Goal: Task Accomplishment & Management: Complete application form

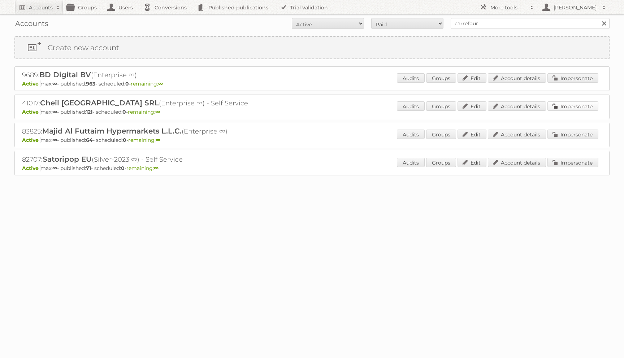
click at [553, 105] on link "Impersonate" at bounding box center [572, 105] width 51 height 9
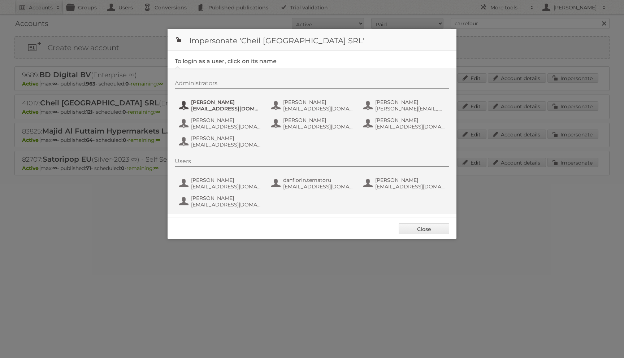
click at [259, 105] on span "[EMAIL_ADDRESS][DOMAIN_NAME]" at bounding box center [226, 108] width 70 height 6
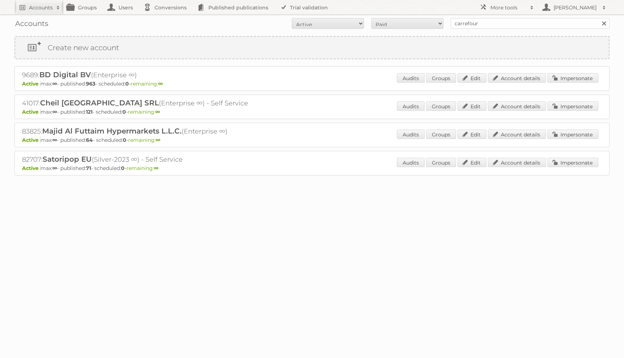
click at [567, 110] on div "Audits Groups Edit Account details Impersonate" at bounding box center [497, 106] width 201 height 11
click at [564, 106] on link "Impersonate" at bounding box center [572, 105] width 51 height 9
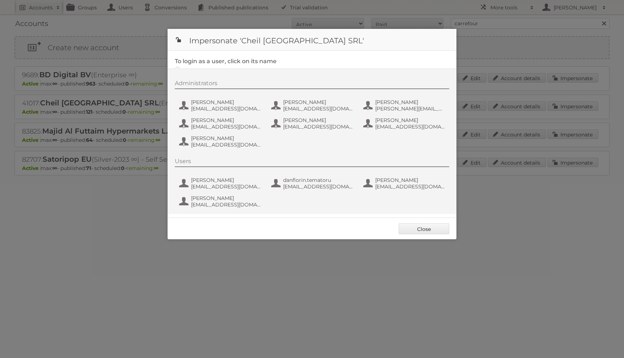
click at [241, 93] on div "Administrators Andrea Damian andrea_damian@supeco.ro Bogdan Lupu bogdan_lupu@ca…" at bounding box center [315, 115] width 281 height 71
click at [223, 104] on span "Andrea Damian" at bounding box center [226, 102] width 70 height 6
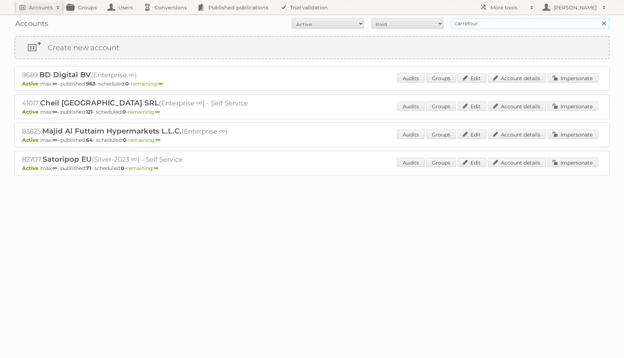
click at [468, 20] on input "carrefour" at bounding box center [529, 23] width 159 height 11
type input "yulijah"
click at [598, 18] on input "Search" at bounding box center [603, 23] width 11 height 11
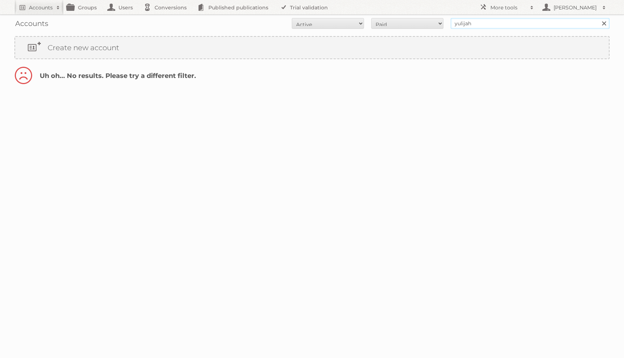
click at [472, 23] on input "yulijah" at bounding box center [529, 23] width 159 height 11
type input "yuliya"
click at [598, 18] on input "Search" at bounding box center [603, 23] width 11 height 11
click at [395, 29] on select "All Paid Trials Self service" at bounding box center [407, 23] width 72 height 11
select select "all"
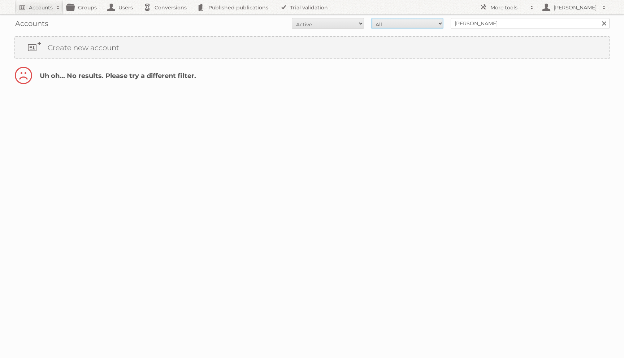
click at [371, 18] on select "All Paid Trials Self service" at bounding box center [407, 23] width 72 height 11
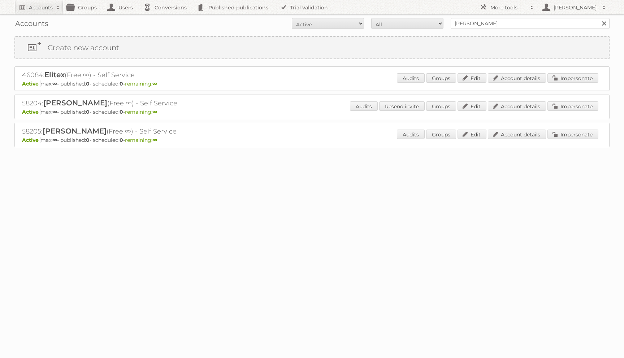
select select "all"
click at [292, 18] on select "All Active Expired Pending" at bounding box center [328, 23] width 72 height 11
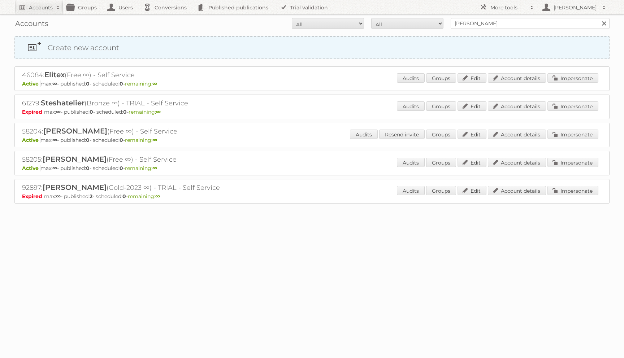
click at [312, 44] on link "Create new account" at bounding box center [311, 48] width 593 height 22
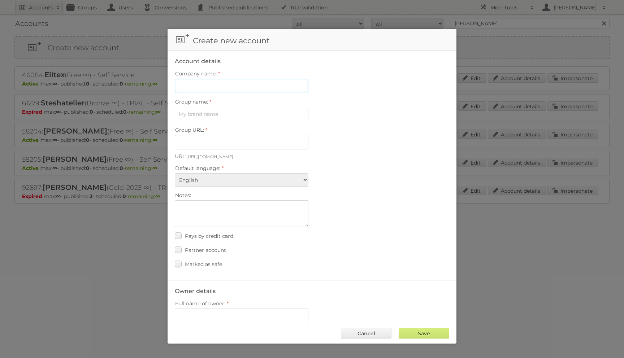
click at [226, 85] on input "Company name:" at bounding box center [242, 86] width 134 height 14
type input "Publitas - Yuliya Chatovich"
click at [224, 114] on input "Group name:" at bounding box center [242, 114] width 134 height 14
type input "My Oybliu"
type input "my-oybliu"
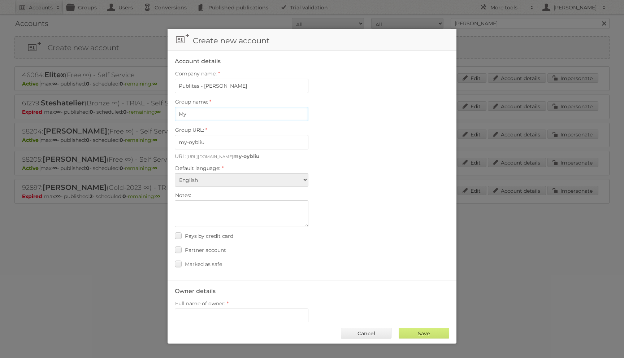
type input "My P"
type input "my-jbg94e_be7gb"
type input "My Publucations"
type input "my-publucations"
click at [201, 112] on input "My Publucations" at bounding box center [242, 114] width 134 height 14
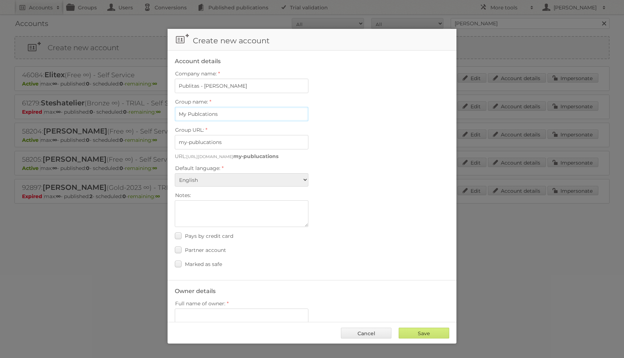
type input "My Publications"
type input "my-publications-89rj8pq7o8wk"
type input "My Publications"
click at [189, 261] on span "Marked as safe" at bounding box center [203, 264] width 37 height 6
click at [0, 0] on input "Marked as safe" at bounding box center [0, 0] width 0 height 0
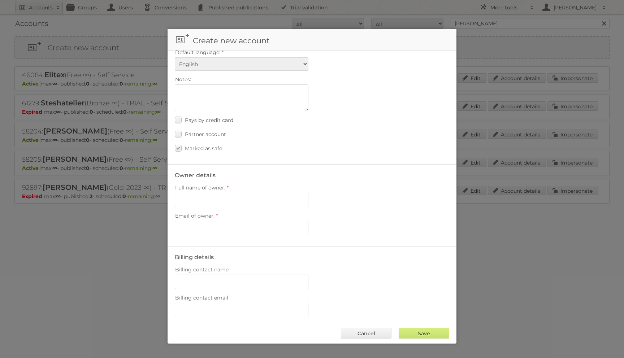
scroll to position [118, 0]
click at [207, 182] on span "Full name of owner:" at bounding box center [200, 185] width 50 height 6
click at [207, 191] on input "Full name of owner:" at bounding box center [242, 198] width 134 height 14
click at [204, 196] on input "Full name of owner:" at bounding box center [242, 198] width 134 height 14
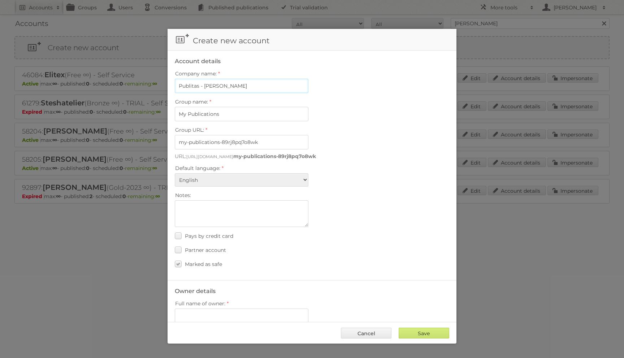
drag, startPoint x: 204, startPoint y: 86, endPoint x: 239, endPoint y: 131, distance: 56.6
click at [239, 131] on fieldset "Account details Company name: Publitas - Yuliya Chatovich Group name: My Public…" at bounding box center [311, 166] width 289 height 230
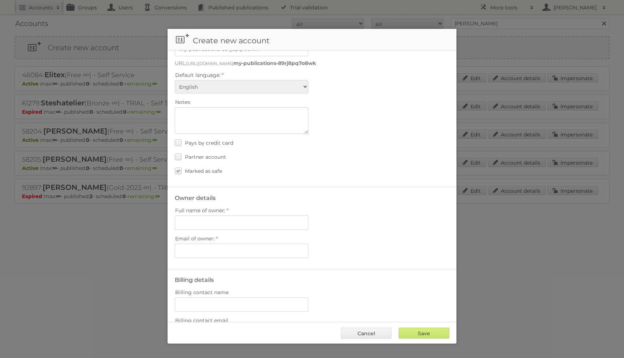
scroll to position [193, 0]
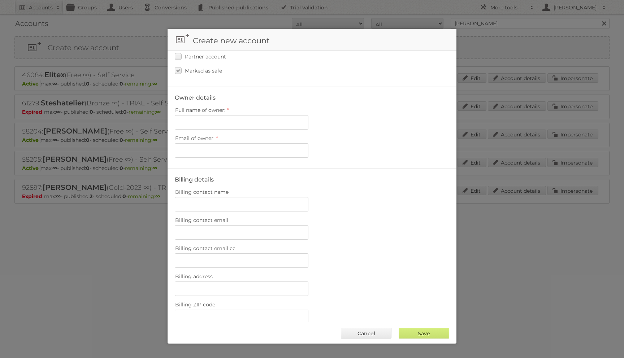
click at [207, 110] on label "Full name of owner:" at bounding box center [312, 110] width 274 height 10
click at [207, 115] on input "Full name of owner:" at bounding box center [242, 122] width 134 height 14
click at [206, 115] on input "Full name of owner:" at bounding box center [242, 122] width 134 height 14
paste input "Yuliya Chatovich"
type input "Yuliya Chatovich"
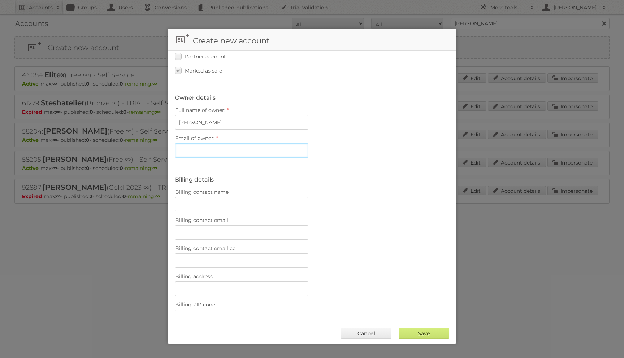
click at [204, 143] on input "Email of owner:" at bounding box center [242, 150] width 134 height 14
paste input "Yuliya Chatovich"
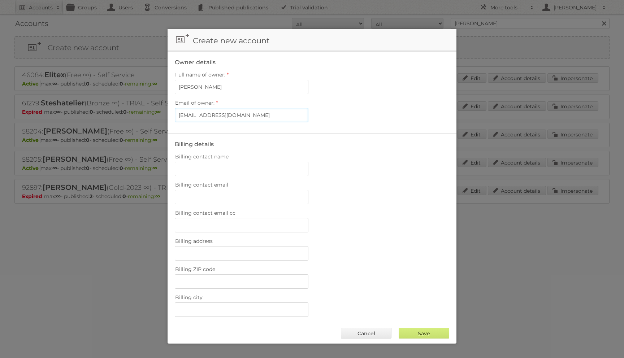
type input "y.chatovich@publitas.com"
click at [202, 167] on input "Billing contact name" at bounding box center [242, 169] width 134 height 14
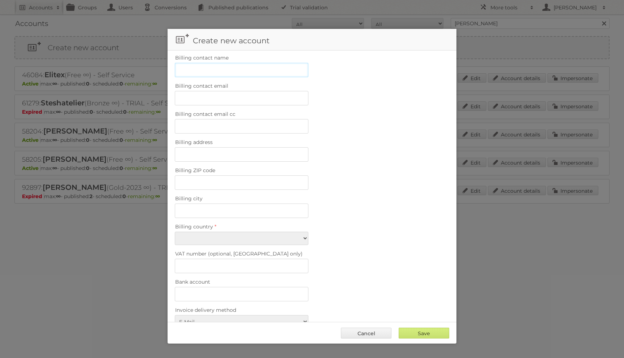
scroll to position [332, 0]
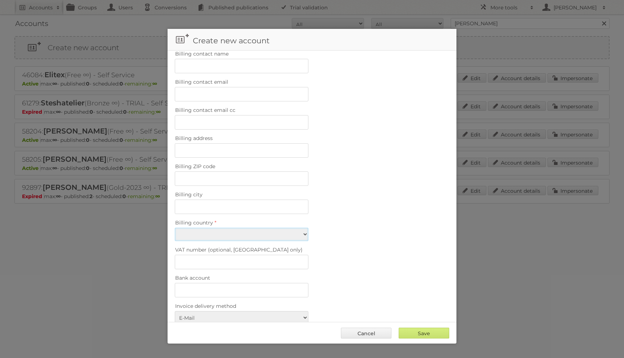
click at [204, 228] on select "Afghanistan Åland Islands Albania Algeria American Samoa Andorra Angola Anguill…" at bounding box center [242, 234] width 134 height 13
select select "IT"
click at [175, 228] on select "Afghanistan Åland Islands Albania Algeria American Samoa Andorra Angola Anguill…" at bounding box center [242, 234] width 134 height 13
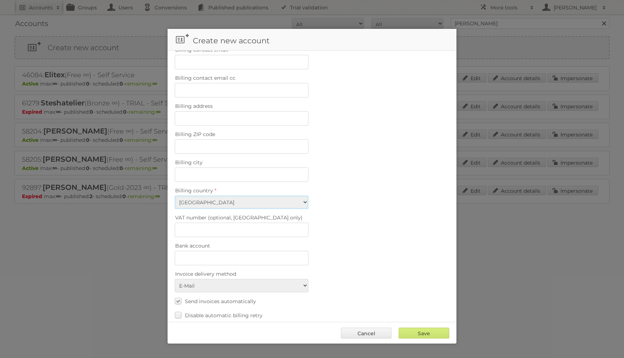
scroll to position [389, 0]
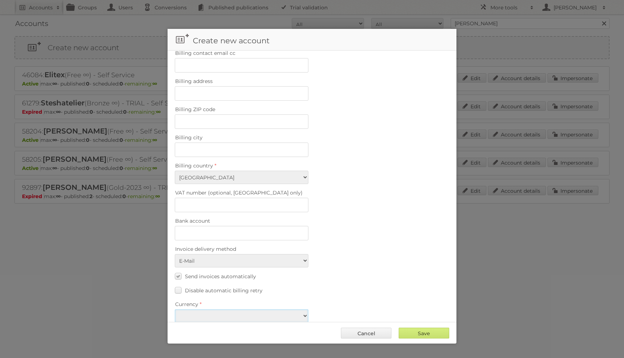
click at [225, 309] on select "EUR USD" at bounding box center [242, 315] width 134 height 13
select select "eur"
click at [175, 309] on select "EUR USD" at bounding box center [242, 315] width 134 height 13
click at [200, 273] on span "Send invoices automatically" at bounding box center [220, 276] width 71 height 6
click at [0, 0] on input "Send invoices automatically" at bounding box center [0, 0] width 0 height 0
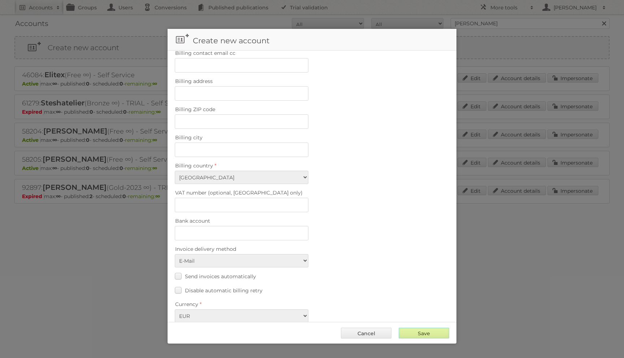
click at [408, 335] on input "Save" at bounding box center [423, 333] width 51 height 11
type input "Save"
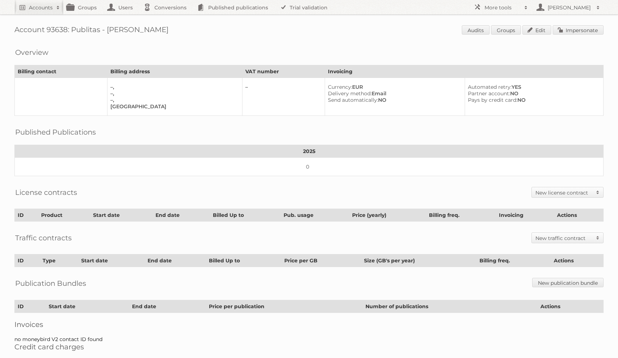
scroll to position [24, 0]
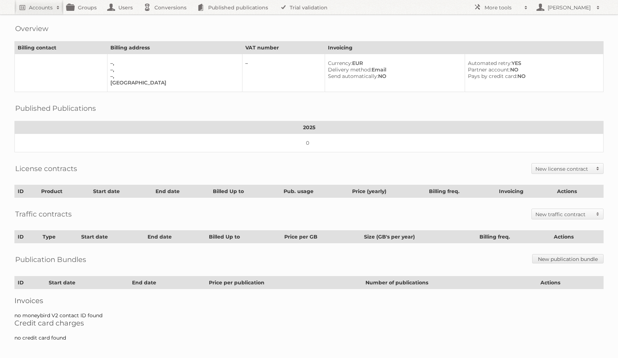
click at [544, 165] on h2 "New license contract" at bounding box center [564, 168] width 57 height 7
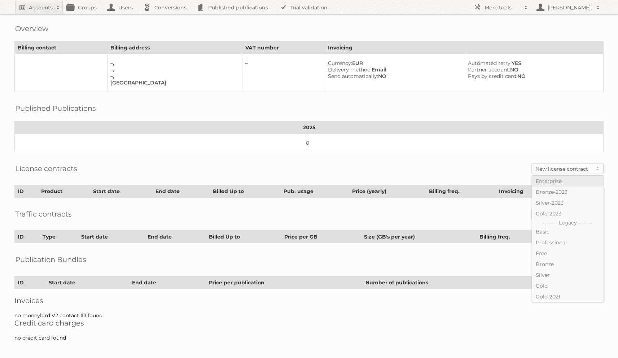
click at [549, 180] on link "Enterprise" at bounding box center [567, 181] width 71 height 11
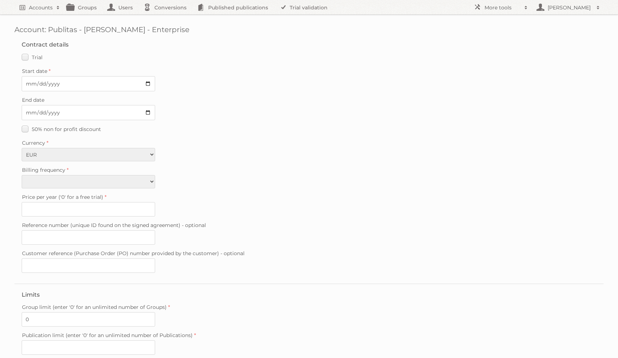
click at [38, 62] on fieldset "Contract details Trial Verified trial Start date End date 50% non for profit di…" at bounding box center [308, 159] width 589 height 250
click at [32, 60] on span "Trial" at bounding box center [37, 57] width 11 height 6
click at [0, 0] on input "Trial" at bounding box center [0, 0] width 0 height 0
type input "0"
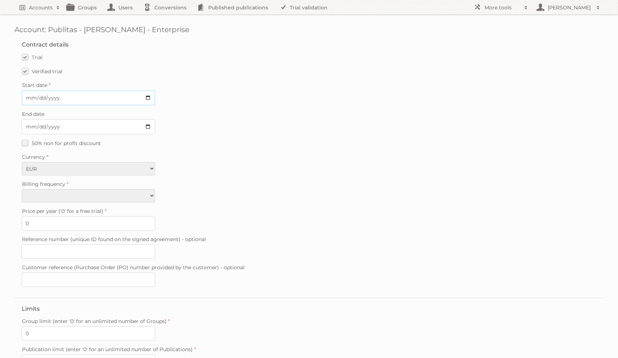
click at [29, 98] on input "Start date" at bounding box center [89, 97] width 134 height 15
click at [146, 99] on input "Start date" at bounding box center [89, 97] width 134 height 15
type input "2025-08-25"
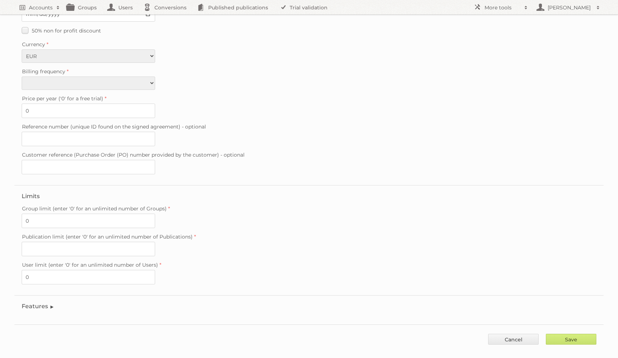
scroll to position [116, 0]
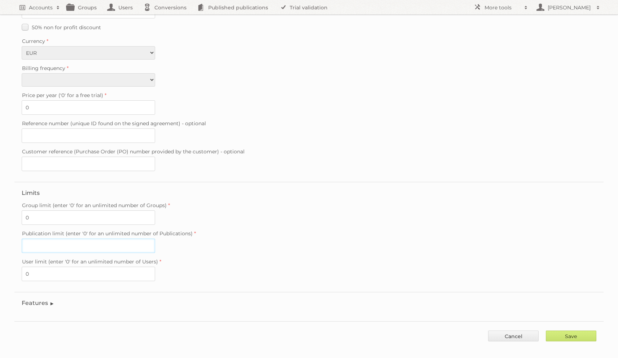
click at [66, 239] on input "Publication limit (enter '0' for an unlimited number of Publications)" at bounding box center [89, 246] width 134 height 14
type input "0"
click at [31, 300] on legend "Features" at bounding box center [38, 303] width 33 height 7
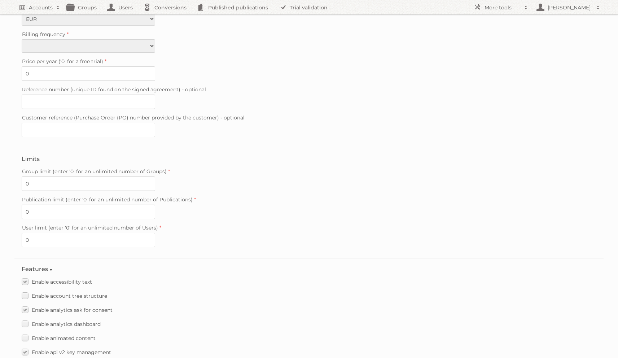
scroll to position [150, 0]
click at [62, 42] on select "Monthly Quarterly Yearly Every 2 years" at bounding box center [89, 45] width 134 height 13
select select "yearly"
click at [22, 39] on select "Monthly Quarterly Yearly Every 2 years" at bounding box center [89, 45] width 134 height 13
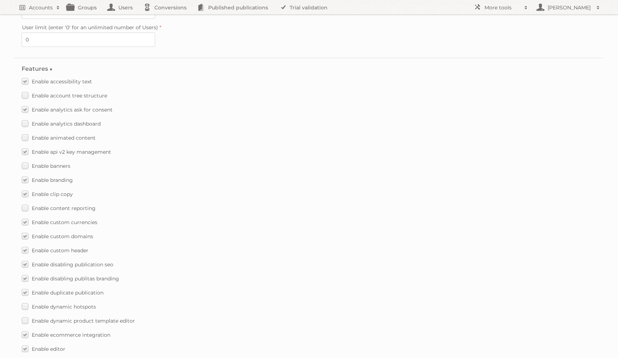
scroll to position [364, 0]
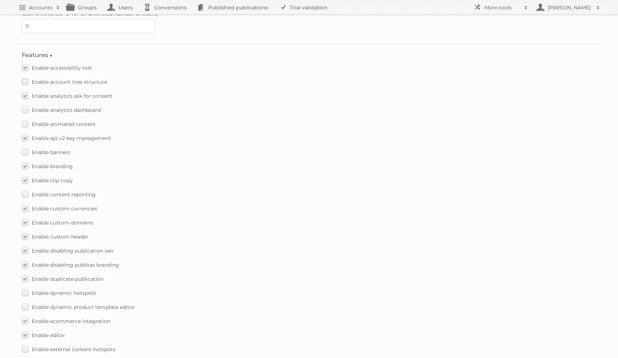
click at [26, 77] on label "Enable account tree structure" at bounding box center [65, 82] width 86 height 10
click at [0, 0] on input "Enable account tree structure" at bounding box center [0, 0] width 0 height 0
click at [22, 105] on label "Enable analytics dashboard" at bounding box center [61, 110] width 79 height 10
click at [0, 0] on input "Enable analytics dashboard" at bounding box center [0, 0] width 0 height 0
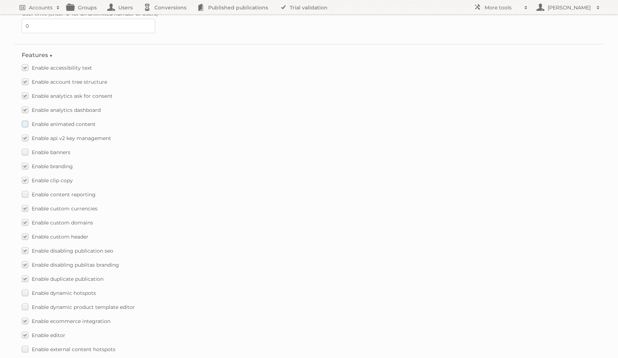
click at [23, 119] on label "Enable animated content" at bounding box center [59, 124] width 74 height 10
click at [0, 0] on input "Enable animated content" at bounding box center [0, 0] width 0 height 0
click at [25, 78] on label "Enable account tree structure" at bounding box center [65, 82] width 86 height 10
click at [0, 0] on input "Enable account tree structure" at bounding box center [0, 0] width 0 height 0
click at [27, 147] on label "Enable banners" at bounding box center [46, 152] width 49 height 10
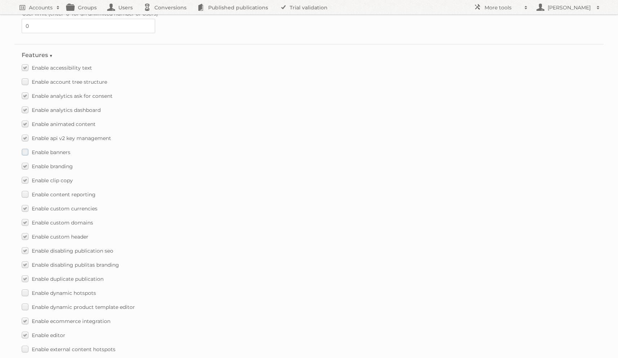
click at [0, 0] on input "Enable banners" at bounding box center [0, 0] width 0 height 0
click at [28, 189] on label "Enable content reporting" at bounding box center [59, 194] width 74 height 10
click at [0, 0] on input "Enable content reporting" at bounding box center [0, 0] width 0 height 0
click at [27, 288] on label "Enable dynamic hotspots" at bounding box center [59, 293] width 74 height 10
click at [0, 0] on input "Enable dynamic hotspots" at bounding box center [0, 0] width 0 height 0
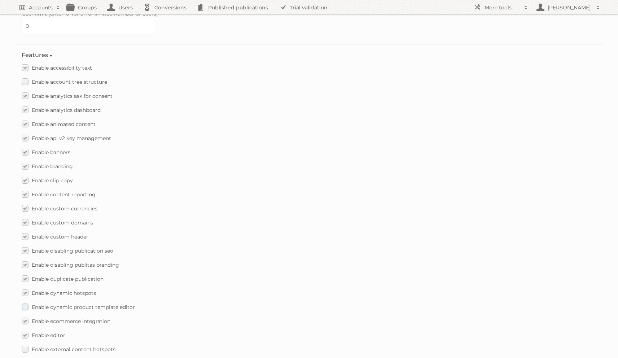
click at [23, 303] on label "Enable dynamic product template editor" at bounding box center [78, 307] width 113 height 10
click at [0, 0] on input "Enable dynamic product template editor" at bounding box center [0, 0] width 0 height 0
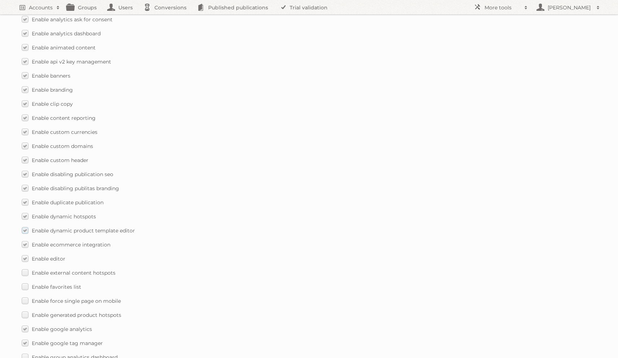
scroll to position [442, 0]
click at [25, 266] on label "Enable external content hotspots" at bounding box center [69, 271] width 94 height 10
click at [0, 0] on input "Enable external content hotspots" at bounding box center [0, 0] width 0 height 0
click at [25, 280] on label "Enable favorites list" at bounding box center [52, 285] width 60 height 10
click at [0, 0] on input "Enable favorites list" at bounding box center [0, 0] width 0 height 0
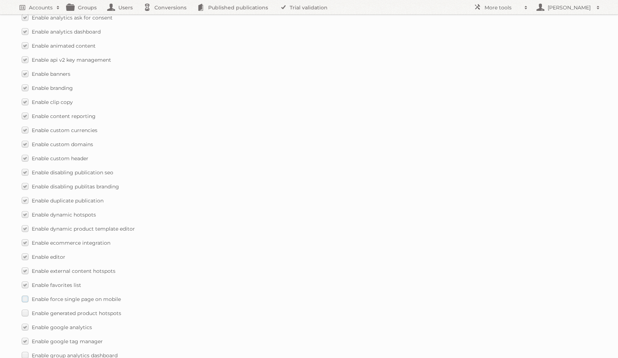
click at [24, 294] on label "Enable force single page on mobile" at bounding box center [71, 299] width 99 height 10
click at [0, 0] on input "Enable force single page on mobile" at bounding box center [0, 0] width 0 height 0
click at [23, 310] on label "Enable generated product hotspots" at bounding box center [72, 313] width 100 height 10
click at [0, 0] on input "Enable generated product hotspots" at bounding box center [0, 0] width 0 height 0
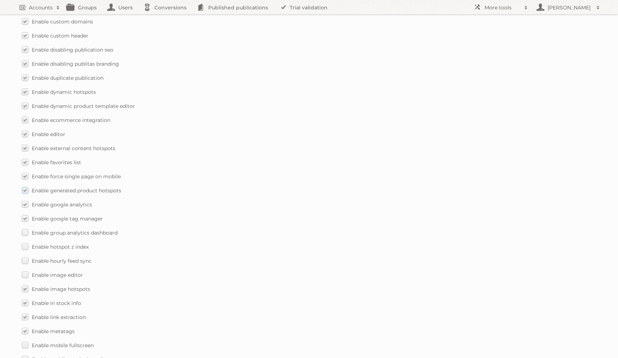
scroll to position [586, 0]
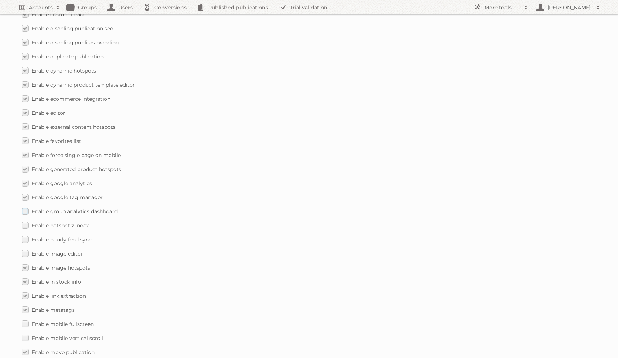
click at [26, 206] on label "Enable group analytics dashboard" at bounding box center [70, 211] width 96 height 10
click at [0, 0] on input "Enable group analytics dashboard" at bounding box center [0, 0] width 0 height 0
click at [26, 220] on label "Enable hotspot z index" at bounding box center [55, 225] width 67 height 10
click at [0, 0] on input "Enable hotspot z index" at bounding box center [0, 0] width 0 height 0
click at [26, 234] on label "Enable hourly feed sync" at bounding box center [57, 239] width 70 height 10
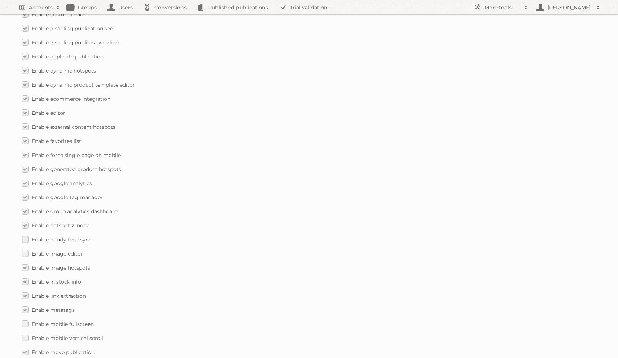
click at [0, 0] on input "Enable hourly feed sync" at bounding box center [0, 0] width 0 height 0
click at [26, 248] on label "Enable image editor" at bounding box center [52, 253] width 61 height 10
click at [0, 0] on input "Enable image editor" at bounding box center [0, 0] width 0 height 0
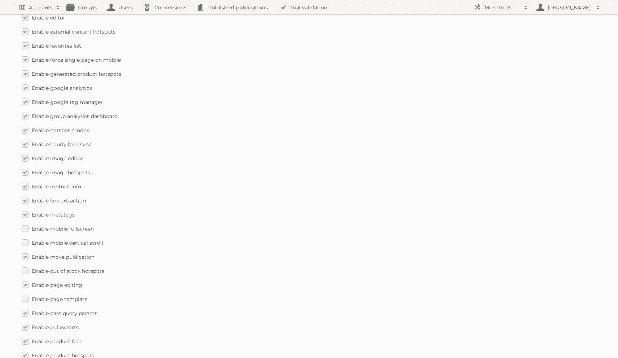
scroll to position [708, 0]
click at [26, 196] on label "Enable mobile fullscreen" at bounding box center [58, 201] width 72 height 10
click at [0, 0] on input "Enable mobile fullscreen" at bounding box center [0, 0] width 0 height 0
click at [26, 202] on div "Enable accessibility text Enable account tree structure Enable analytics ask fo…" at bounding box center [309, 145] width 575 height 855
click at [26, 210] on label "Enable mobile vertical scroll" at bounding box center [63, 215] width 82 height 10
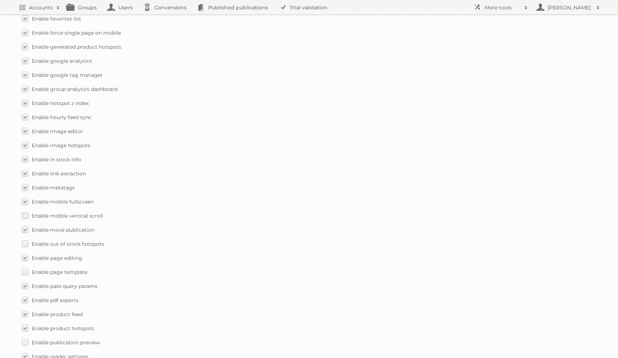
click at [0, 0] on input "Enable mobile vertical scroll" at bounding box center [0, 0] width 0 height 0
click at [25, 240] on label "Enable out of stock hotspots" at bounding box center [63, 244] width 83 height 10
click at [0, 0] on input "Enable out of stock hotspots" at bounding box center [0, 0] width 0 height 0
click at [25, 270] on label "Enable page template" at bounding box center [55, 272] width 66 height 10
click at [0, 0] on input "Enable page template" at bounding box center [0, 0] width 0 height 0
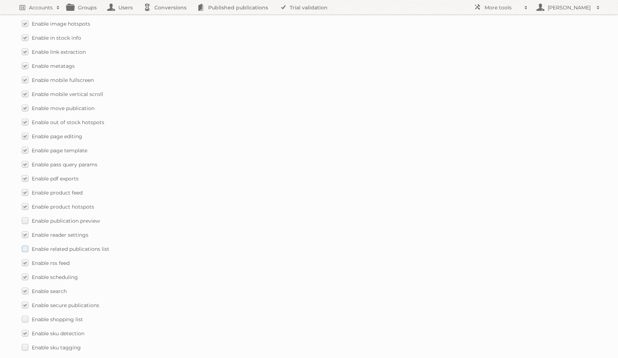
click at [26, 250] on div "Enable accessibility text Enable account tree structure Enable analytics ask fo…" at bounding box center [309, 23] width 575 height 855
click at [26, 213] on label "Enable publication preview" at bounding box center [61, 218] width 78 height 10
click at [0, 0] on input "Enable publication preview" at bounding box center [0, 0] width 0 height 0
click at [26, 247] on div "Enable accessibility text Enable account tree structure Enable analytics ask fo…" at bounding box center [309, 21] width 575 height 855
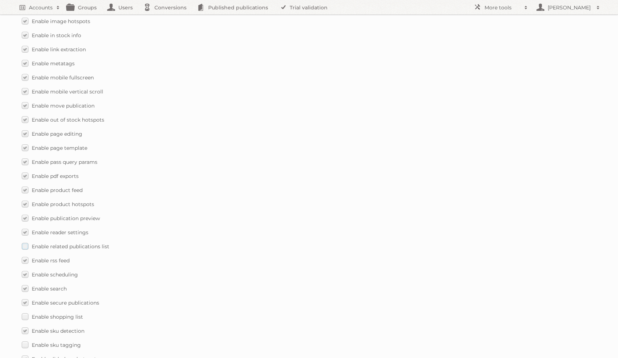
click at [25, 241] on label "Enable related publications list" at bounding box center [66, 246] width 88 height 10
click at [0, 0] on input "Enable related publications list" at bounding box center [0, 0] width 0 height 0
click at [26, 226] on label "Enable shopping list" at bounding box center [52, 231] width 61 height 10
click at [0, 0] on input "Enable shopping list" at bounding box center [0, 0] width 0 height 0
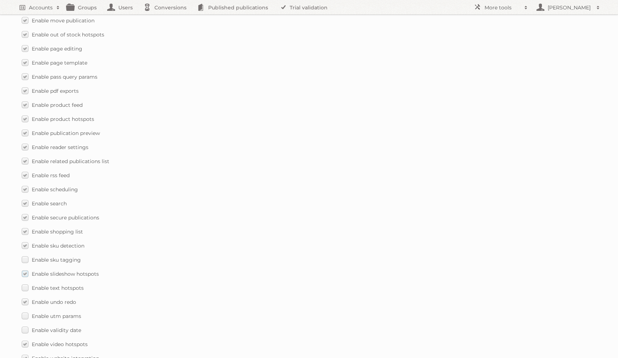
click at [26, 268] on label "Enable slideshow hotspots" at bounding box center [60, 273] width 77 height 10
click at [0, 0] on input "Enable slideshow hotspots" at bounding box center [0, 0] width 0 height 0
click at [25, 254] on label "Enable sku tagging" at bounding box center [51, 259] width 59 height 10
click at [0, 0] on input "Enable sku tagging" at bounding box center [0, 0] width 0 height 0
click at [24, 272] on label "Enable slideshow hotspots" at bounding box center [60, 273] width 77 height 10
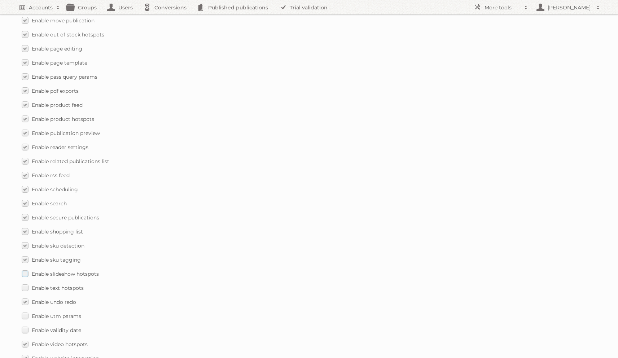
click at [0, 0] on input "Enable slideshow hotspots" at bounding box center [0, 0] width 0 height 0
click at [24, 284] on label "Enable text hotspots" at bounding box center [53, 288] width 62 height 10
click at [0, 0] on input "Enable text hotspots" at bounding box center [0, 0] width 0 height 0
click at [29, 325] on label "Enable validity date" at bounding box center [52, 330] width 60 height 10
click at [0, 0] on input "Enable validity date" at bounding box center [0, 0] width 0 height 0
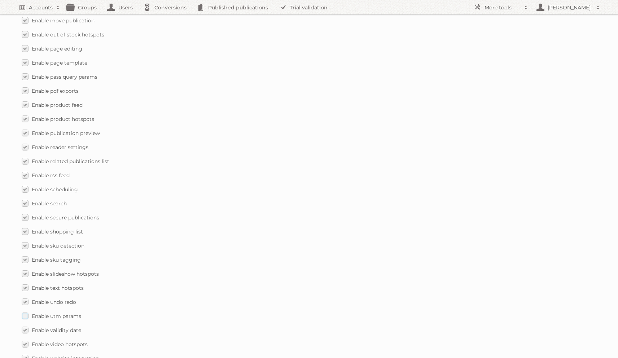
click at [27, 311] on label "Enable utm params" at bounding box center [52, 316] width 60 height 10
click at [0, 0] on input "Enable utm params" at bounding box center [0, 0] width 0 height 0
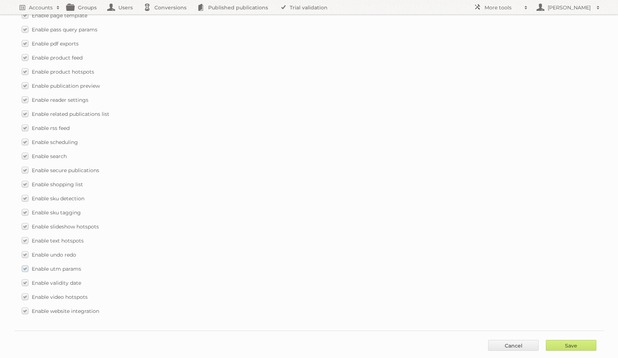
scroll to position [974, 0]
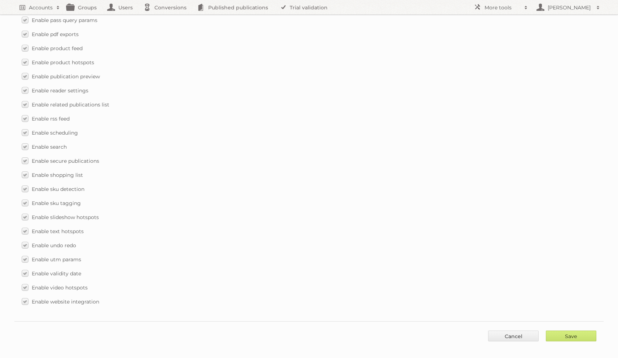
click at [573, 322] on div "Save Cancel" at bounding box center [308, 332] width 589 height 22
click at [564, 331] on input "Save" at bounding box center [571, 336] width 51 height 11
type input "..."
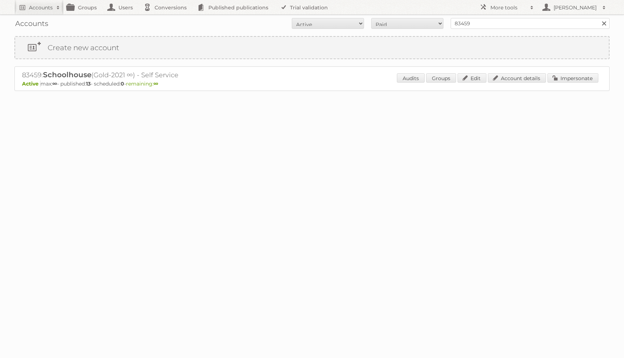
click at [538, 71] on div "83459: Schoolhouse (Gold-2021 ∞) - Self Service Active [PERSON_NAME]: ∞ - publi…" at bounding box center [311, 78] width 595 height 25
click at [493, 75] on link "Account details" at bounding box center [517, 77] width 58 height 9
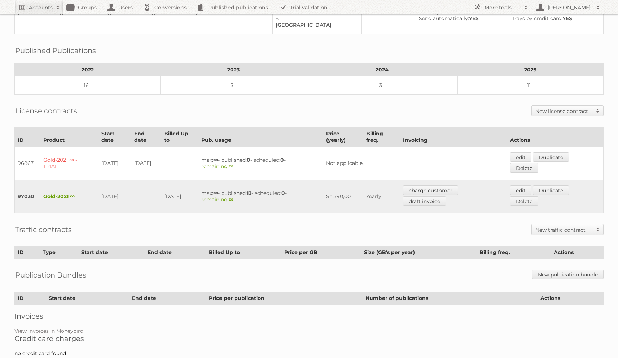
scroll to position [96, 0]
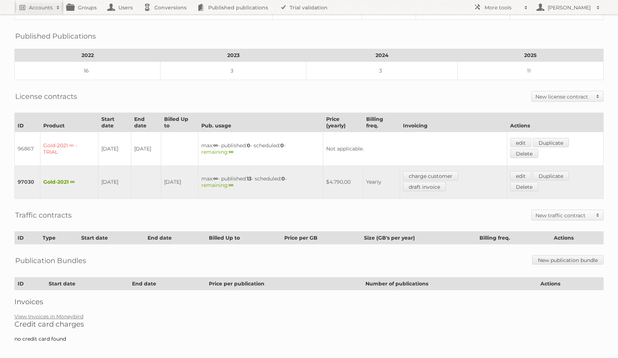
click at [545, 93] on h2 "New license contract" at bounding box center [564, 96] width 57 height 7
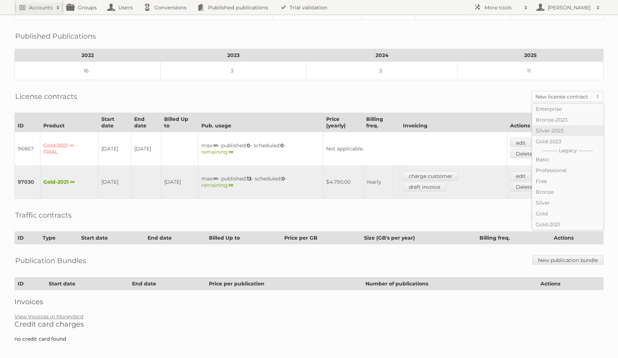
click at [547, 128] on link "Silver-2023" at bounding box center [567, 130] width 71 height 11
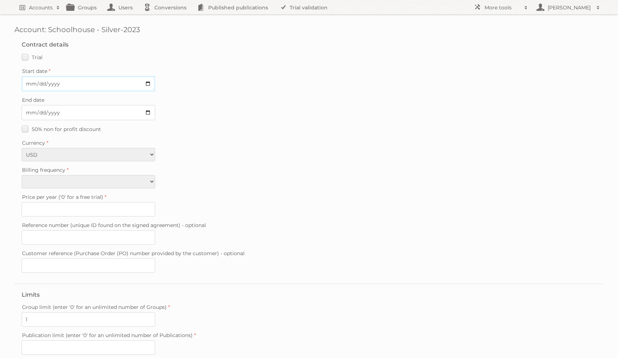
click at [29, 83] on input "Start date" at bounding box center [89, 83] width 134 height 15
type input "[DATE]"
click at [39, 175] on select "Monthly Yearly" at bounding box center [89, 181] width 134 height 13
select select "yearly"
click at [22, 175] on select "Monthly Yearly" at bounding box center [89, 181] width 134 height 13
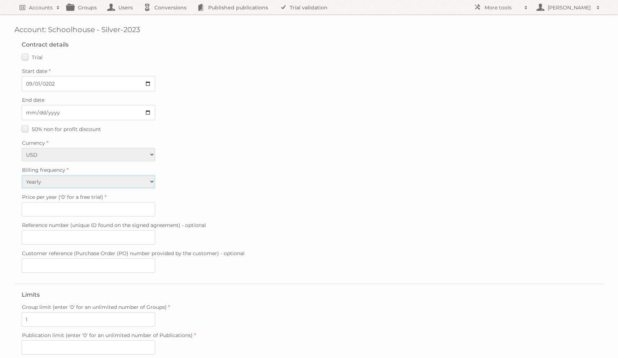
type input "1242"
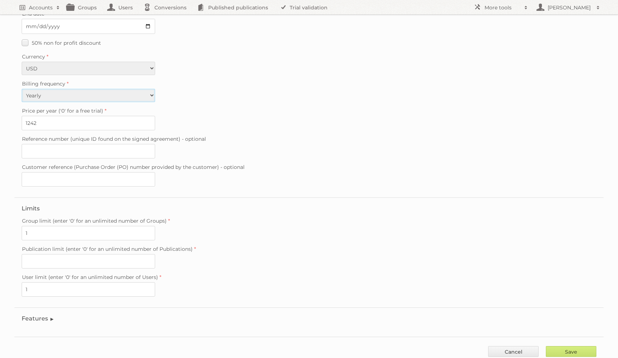
scroll to position [97, 0]
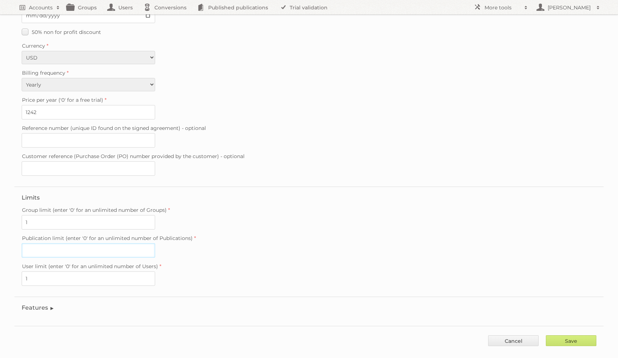
click at [43, 248] on input "Publication limit (enter '0' for an unlimited number of Publications)" at bounding box center [89, 250] width 134 height 14
type input "0"
click at [589, 335] on input "Save" at bounding box center [571, 340] width 51 height 11
type input "..."
